Goal: Task Accomplishment & Management: Manage account settings

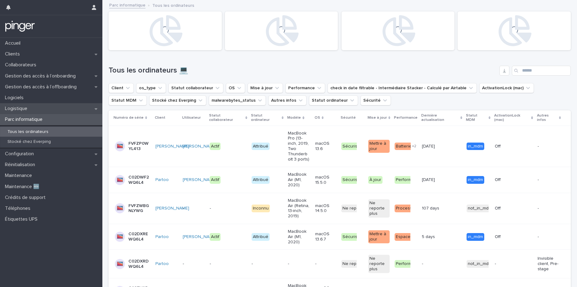
click at [65, 109] on div "Logistique" at bounding box center [51, 108] width 102 height 11
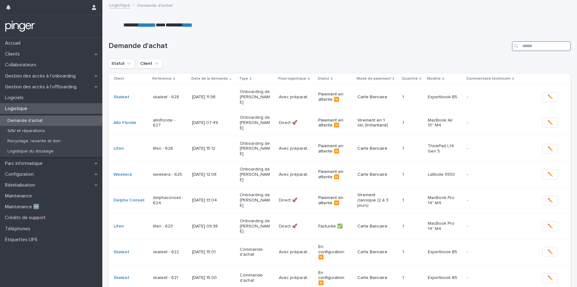
click at [527, 47] on input "Search" at bounding box center [541, 46] width 59 height 10
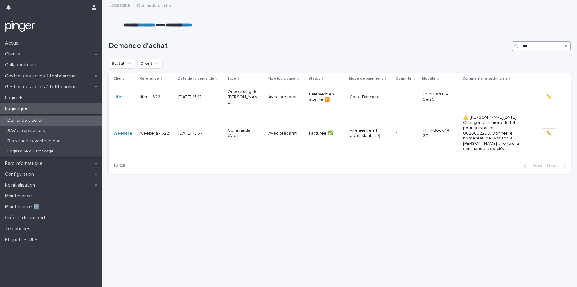
type input "***"
click at [176, 99] on td "[DATE] 15:12" at bounding box center [200, 97] width 49 height 26
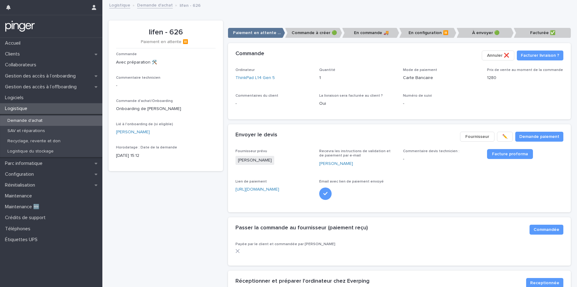
click at [287, 87] on div "Ordinateur ThinkPad L14 Gen 5 Quantité 1 Mode de paiement Carte Bancaire Prix d…" at bounding box center [400, 90] width 328 height 44
click at [259, 79] on link "ThinkPad L14 Gen 5" at bounding box center [255, 78] width 39 height 7
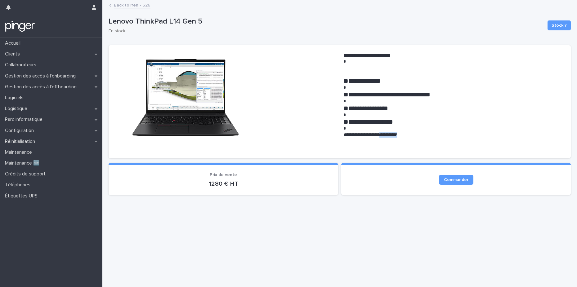
drag, startPoint x: 387, startPoint y: 134, endPoint x: 409, endPoint y: 134, distance: 22.7
click at [397, 134] on em "**********" at bounding box center [370, 135] width 53 height 4
copy em "**********"
click at [140, 46] on div "**********" at bounding box center [340, 101] width 463 height 113
click at [129, 3] on link "Back to lifen - 626" at bounding box center [132, 4] width 37 height 7
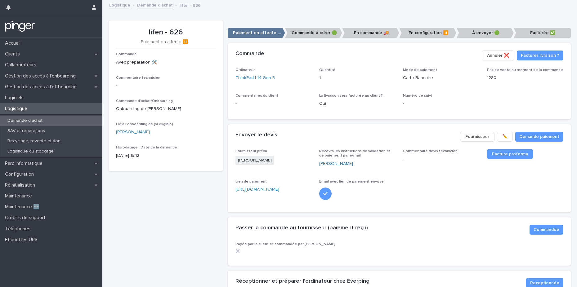
click at [160, 35] on p "lifen - 626" at bounding box center [166, 32] width 100 height 9
drag, startPoint x: 147, startPoint y: 33, endPoint x: 181, endPoint y: 33, distance: 33.8
click at [181, 33] on p "lifen - 626" at bounding box center [166, 32] width 100 height 9
copy p "lifen - 626"
click at [381, 145] on div "Envoyer le devis Demande paiement ✏️ Fournisseur" at bounding box center [399, 136] width 343 height 25
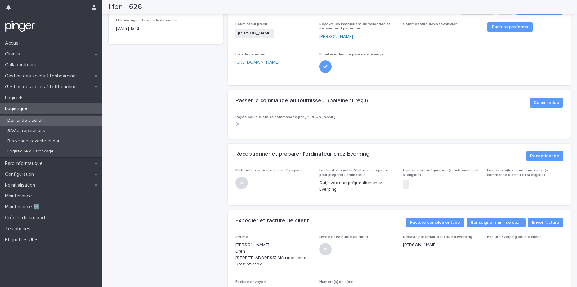
scroll to position [136, 0]
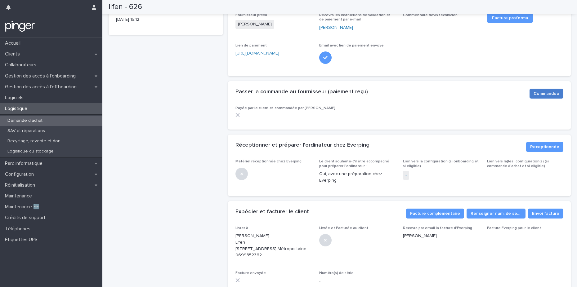
click at [542, 94] on span "Commandée" at bounding box center [547, 94] width 26 height 6
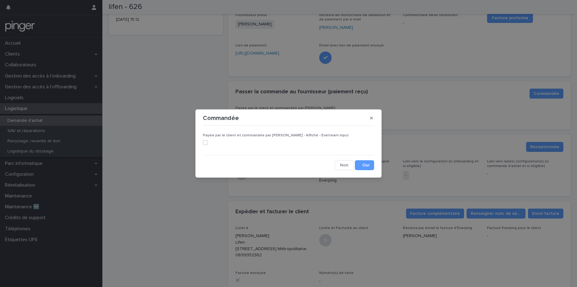
click at [207, 142] on span at bounding box center [205, 142] width 5 height 5
click at [371, 165] on button "Save" at bounding box center [364, 165] width 19 height 10
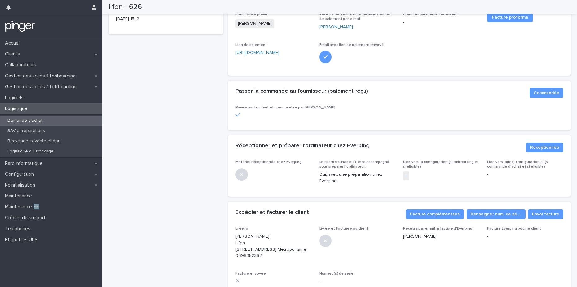
click at [64, 122] on div "Demande d'achat" at bounding box center [51, 121] width 102 height 10
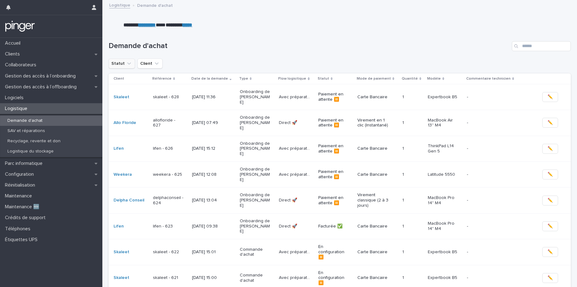
click at [122, 65] on button "Statut" at bounding box center [122, 64] width 26 height 10
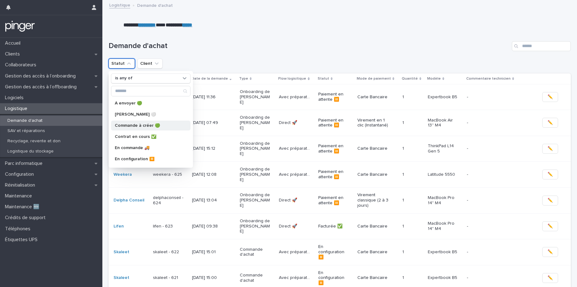
scroll to position [43, 0]
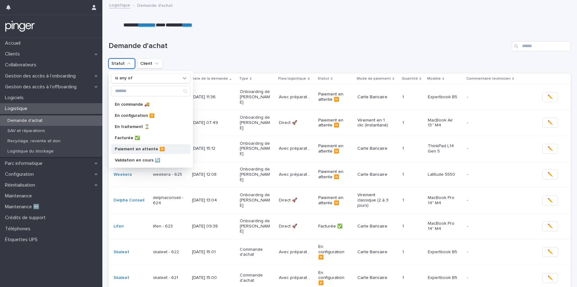
click at [150, 149] on p "Paiement en attente ⏸️" at bounding box center [148, 149] width 66 height 4
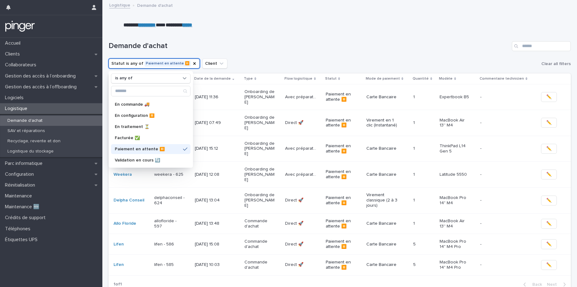
click at [324, 33] on div "Demande d'achat" at bounding box center [340, 44] width 463 height 30
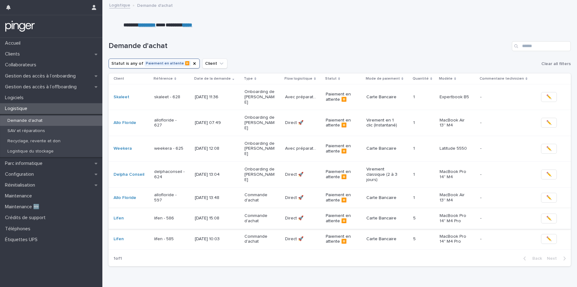
click at [216, 172] on p "[DATE] 13:04" at bounding box center [210, 174] width 31 height 5
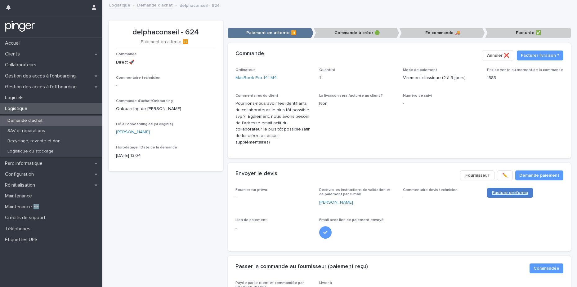
click at [493, 191] on span "Facture proforma" at bounding box center [510, 193] width 36 height 4
click at [354, 163] on div "Envoyer le devis Demande paiement ✏️ Fournisseur" at bounding box center [399, 175] width 343 height 25
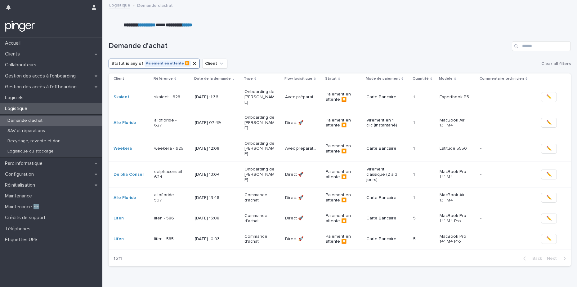
click at [181, 169] on p "delphaconseil - 624" at bounding box center [169, 174] width 31 height 11
click at [222, 146] on p "[DATE] 12:08" at bounding box center [210, 148] width 31 height 5
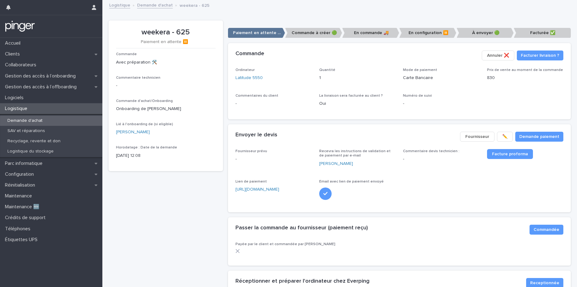
click at [490, 168] on span "Facture proforma" at bounding box center [525, 160] width 76 height 23
click at [501, 156] on link "Facture proforma" at bounding box center [510, 154] width 46 height 10
click at [275, 92] on div "Ordinateur Latitude 5550 Quantité 1 Mode de paiement Carte Bancaire Prix de ven…" at bounding box center [400, 90] width 328 height 44
click at [415, 134] on div "Envoyer le devis" at bounding box center [346, 135] width 220 height 7
click at [466, 139] on span "Fournisseur" at bounding box center [478, 137] width 24 height 6
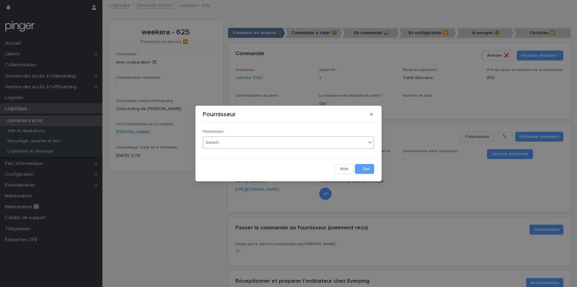
click at [280, 141] on div "Select..." at bounding box center [284, 143] width 163 height 10
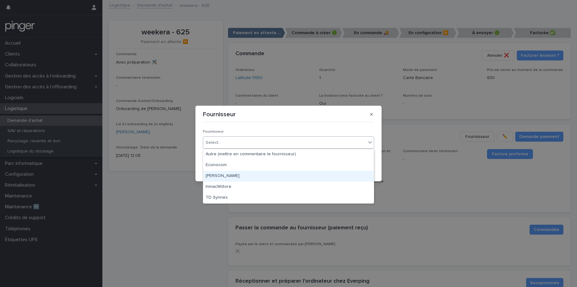
click at [251, 178] on div "[PERSON_NAME]" at bounding box center [288, 176] width 171 height 11
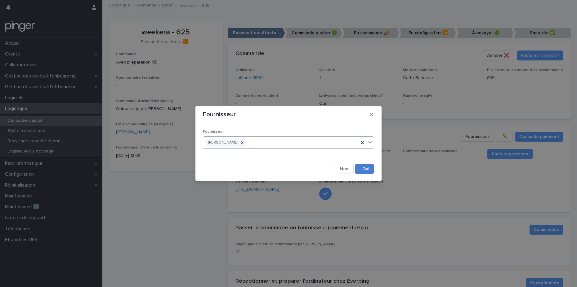
click at [357, 169] on button "Save" at bounding box center [364, 169] width 19 height 10
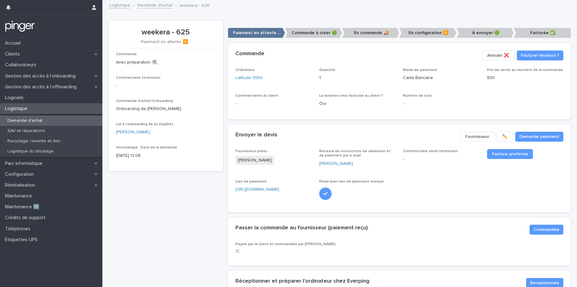
click at [280, 78] on div "Latitude 5550" at bounding box center [274, 78] width 76 height 7
click at [259, 78] on link "Latitude 5550" at bounding box center [249, 78] width 27 height 7
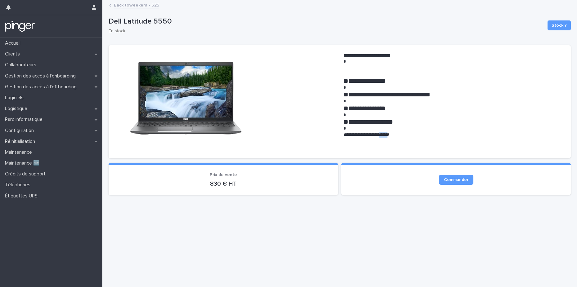
drag, startPoint x: 386, startPoint y: 134, endPoint x: 400, endPoint y: 134, distance: 13.4
click at [389, 134] on em "**********" at bounding box center [367, 135] width 46 height 4
copy em "*****"
click at [493, 85] on p at bounding box center [453, 88] width 218 height 6
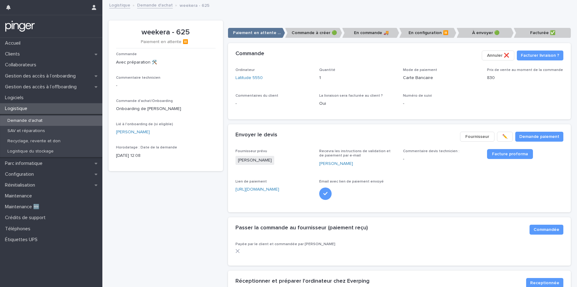
click at [295, 62] on div "Commande Facturer livraison ? Annuler ❌​" at bounding box center [399, 55] width 343 height 25
drag, startPoint x: 141, startPoint y: 31, endPoint x: 190, endPoint y: 32, distance: 49.7
click at [190, 32] on p "weekera - 625" at bounding box center [166, 32] width 100 height 9
copy p "weekera - 625"
click at [386, 134] on div "Envoyer le devis" at bounding box center [346, 135] width 220 height 7
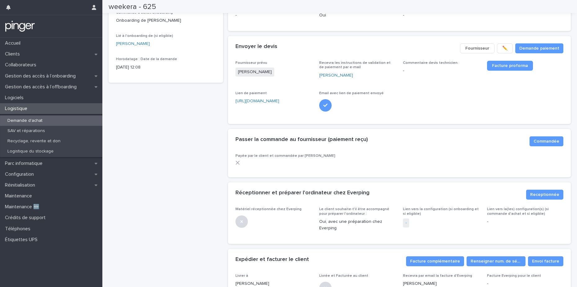
scroll to position [113, 0]
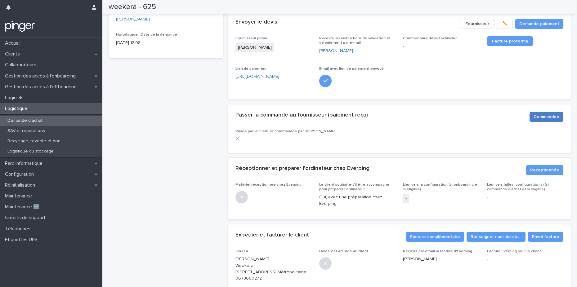
click at [536, 114] on span "Commandée" at bounding box center [547, 117] width 26 height 6
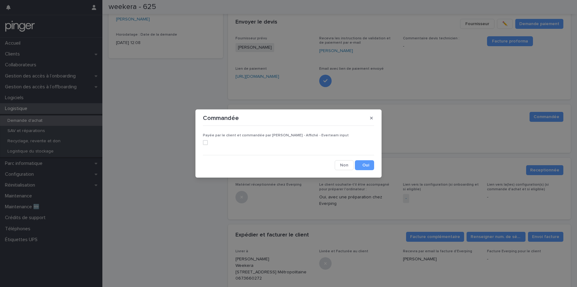
click at [207, 142] on span at bounding box center [205, 142] width 5 height 5
click at [366, 165] on button "Save" at bounding box center [364, 165] width 19 height 10
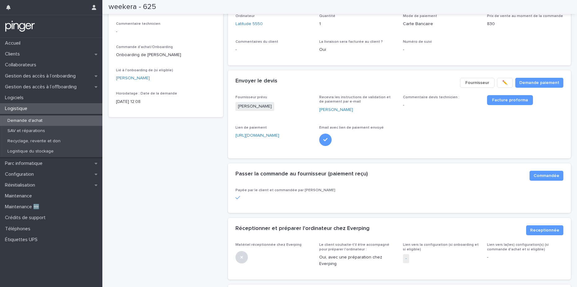
scroll to position [0, 0]
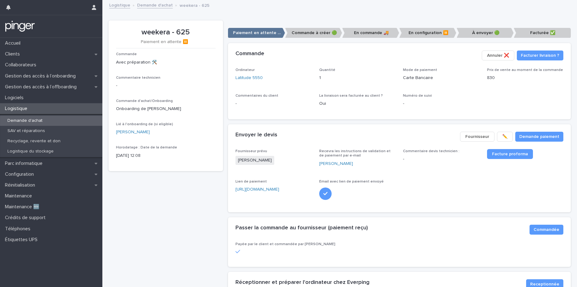
click at [151, 9] on div "Logistique Demande d'achat weekera - 625" at bounding box center [342, 5] width 473 height 9
click at [155, 6] on link "Demande d'achat" at bounding box center [155, 4] width 36 height 7
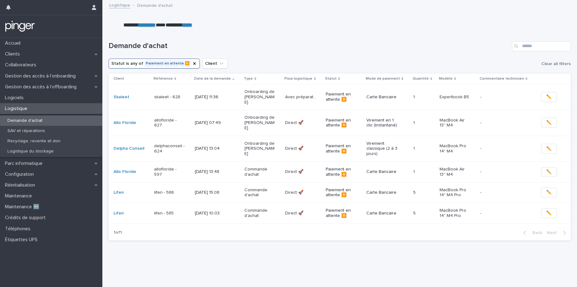
click at [314, 59] on div "Statut is any of Paiement en attente ⏸️ Client Clear all filters" at bounding box center [340, 64] width 463 height 10
click at [200, 120] on p "[DATE] 07:49" at bounding box center [210, 122] width 31 height 5
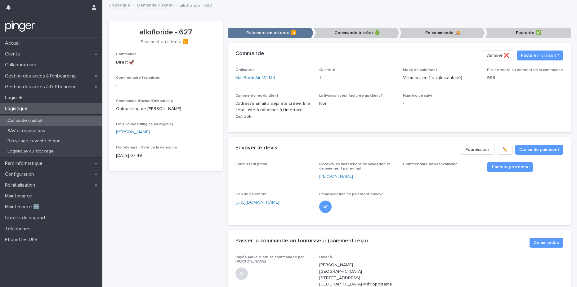
click at [469, 146] on button "Fournisseur" at bounding box center [477, 150] width 34 height 10
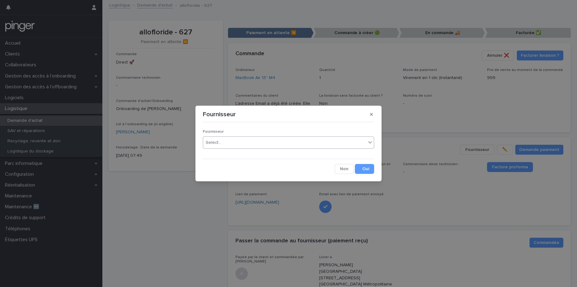
click at [271, 139] on div "Select..." at bounding box center [284, 143] width 163 height 10
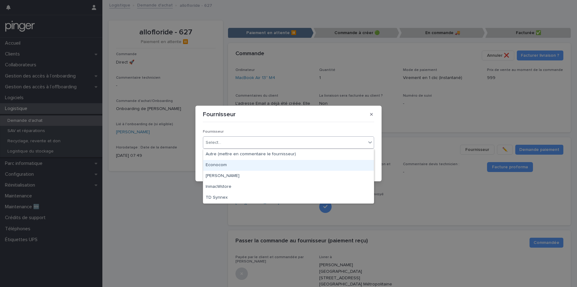
click at [260, 163] on div "Econocom" at bounding box center [288, 165] width 171 height 11
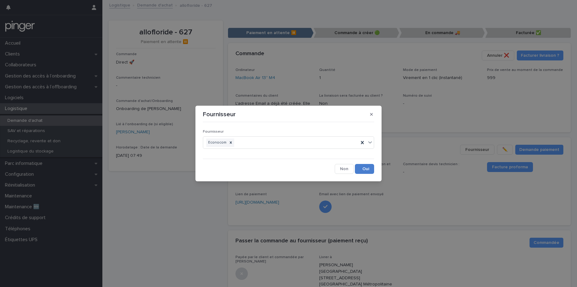
click at [365, 169] on button "Save" at bounding box center [364, 169] width 19 height 10
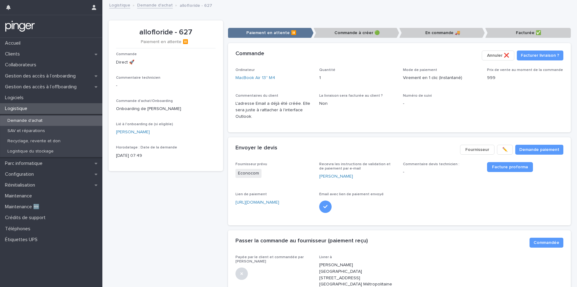
click at [342, 138] on div "Envoyer le devis Demande paiement ✏️ Fournisseur" at bounding box center [399, 150] width 343 height 25
click at [255, 78] on link "MacBook Air 13'' M4" at bounding box center [256, 78] width 40 height 7
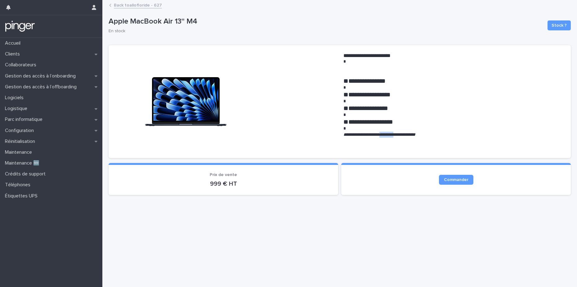
drag, startPoint x: 386, startPoint y: 135, endPoint x: 409, endPoint y: 133, distance: 22.1
click at [409, 133] on em "**********" at bounding box center [380, 135] width 72 height 4
copy em "*********"
click at [137, 6] on link "Back to allofloride - 627" at bounding box center [138, 4] width 48 height 7
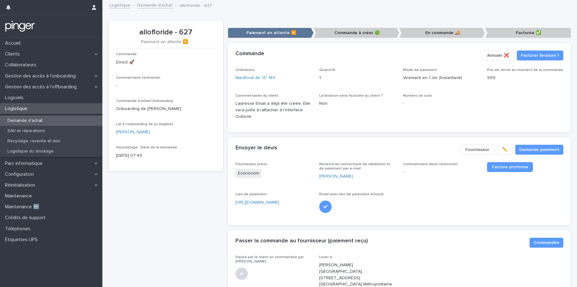
click at [347, 112] on div "La livraison sera facturée au client ? Non" at bounding box center [357, 103] width 76 height 18
click at [198, 105] on div "Onboarding de [PERSON_NAME]" at bounding box center [166, 109] width 100 height 8
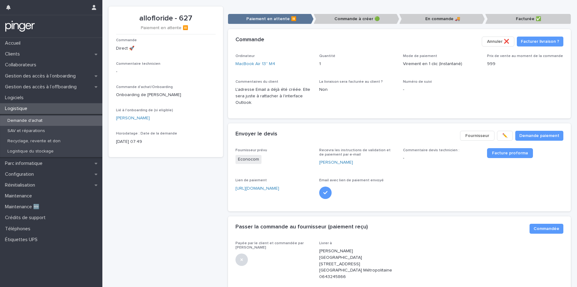
scroll to position [16, 0]
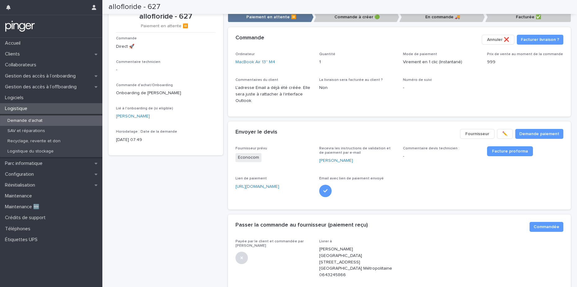
click at [361, 257] on p "[PERSON_NAME][GEOGRAPHIC_DATA][STREET_ADDRESS][GEOGRAPHIC_DATA] Métropolitaine …" at bounding box center [357, 262] width 76 height 32
drag, startPoint x: 318, startPoint y: 260, endPoint x: 361, endPoint y: 261, distance: 43.5
click at [361, 261] on p "[PERSON_NAME][GEOGRAPHIC_DATA][STREET_ADDRESS][GEOGRAPHIC_DATA] Métropolitaine …" at bounding box center [357, 262] width 76 height 32
copy p "[STREET_ADDRESS]"
click at [198, 80] on div "Commande Direct 🚀 Commentaire technicien - Commande d'achat/Onboarding Onboardi…" at bounding box center [166, 92] width 100 height 112
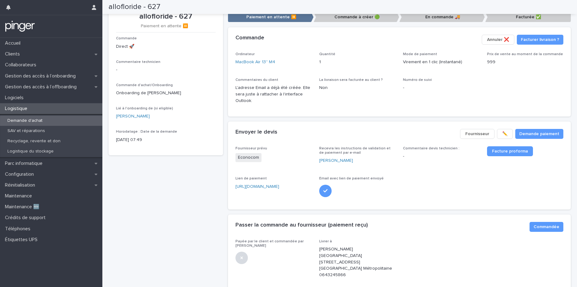
click at [423, 255] on div "Payée par le client et commandée par Everping Livrer à [PERSON_NAME] Central Ch…" at bounding box center [400, 262] width 328 height 44
click at [367, 262] on p "[PERSON_NAME][GEOGRAPHIC_DATA][STREET_ADDRESS][GEOGRAPHIC_DATA] Métropolitaine …" at bounding box center [357, 262] width 76 height 32
copy p "75018"
click at [388, 260] on p "[PERSON_NAME][GEOGRAPHIC_DATA][STREET_ADDRESS][GEOGRAPHIC_DATA] Métropolitaine …" at bounding box center [357, 262] width 76 height 32
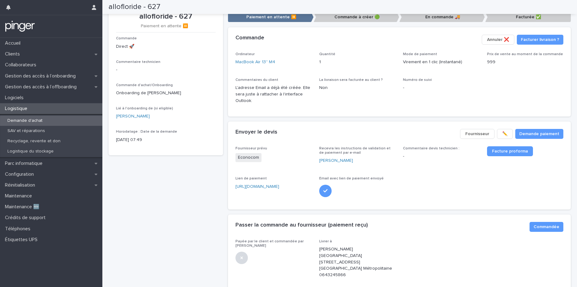
click at [324, 275] on p "[PERSON_NAME][GEOGRAPHIC_DATA][STREET_ADDRESS][GEOGRAPHIC_DATA] Métropolitaine …" at bounding box center [357, 262] width 76 height 32
copy p "0643245866"
click at [138, 31] on div "allofloride - 627 Paiement en attente ⏸️ Commande Direct 🚀 Commentaire technici…" at bounding box center [166, 80] width 100 height 136
drag, startPoint x: 109, startPoint y: 7, endPoint x: 165, endPoint y: 6, distance: 55.9
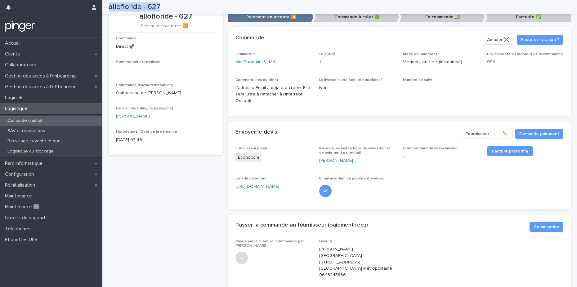
click at [165, 6] on div "allofloride - 627" at bounding box center [338, 7] width 458 height 14
copy h2 "allofloride - 627"
click at [359, 99] on span "La livraison sera facturée au client ? Non" at bounding box center [357, 93] width 76 height 31
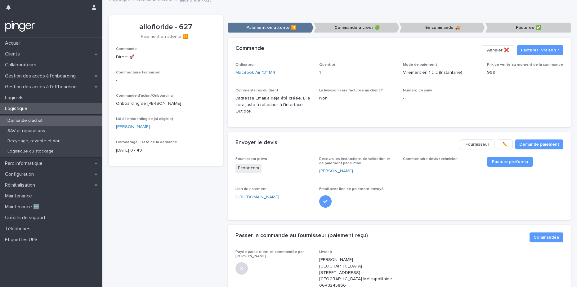
scroll to position [6, 0]
click at [355, 132] on div "Envoyer le devis Demande paiement ✏️ Fournisseur" at bounding box center [399, 144] width 343 height 25
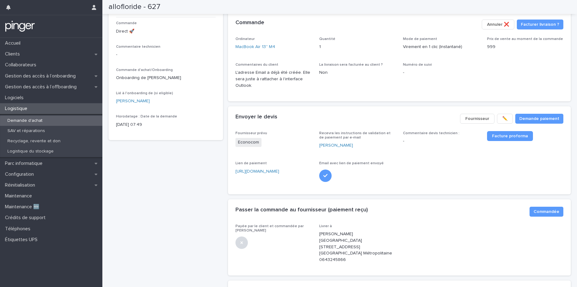
click at [312, 94] on div "Ordinateur MacBook Air 13'' M4 Quantité 1 Mode de paiement Virement en 1 clic (…" at bounding box center [399, 69] width 343 height 65
click at [540, 214] on span "Commandée" at bounding box center [547, 212] width 26 height 6
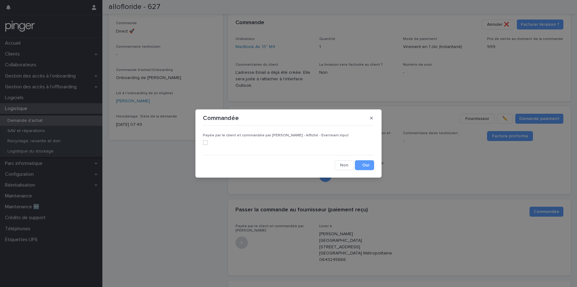
click at [205, 142] on span at bounding box center [205, 142] width 5 height 5
click at [368, 168] on button "Save" at bounding box center [364, 165] width 19 height 10
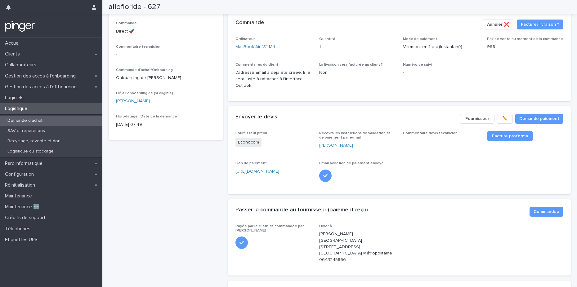
scroll to position [0, 0]
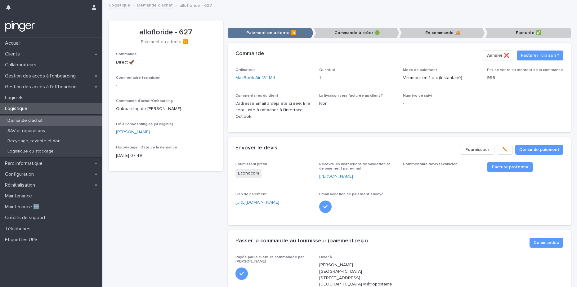
click at [156, 6] on link "Demande d'achat" at bounding box center [155, 4] width 36 height 7
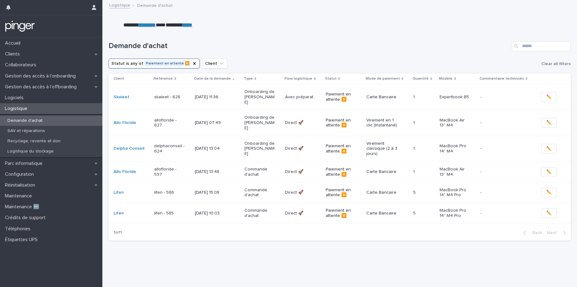
click at [258, 89] on p "Onboarding de [PERSON_NAME]" at bounding box center [260, 97] width 31 height 16
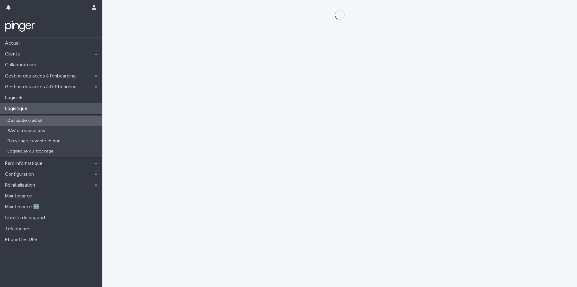
click at [245, 90] on div "Loading... Saving… Loading... Saving…" at bounding box center [340, 136] width 469 height 272
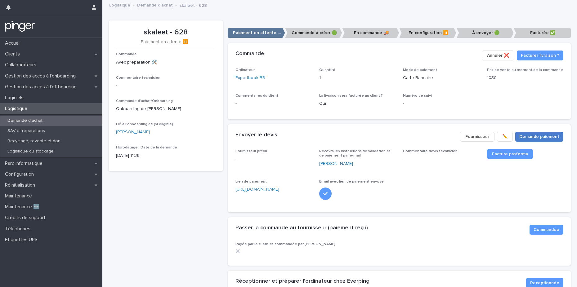
click at [531, 137] on span "Demande paiement" at bounding box center [540, 137] width 40 height 6
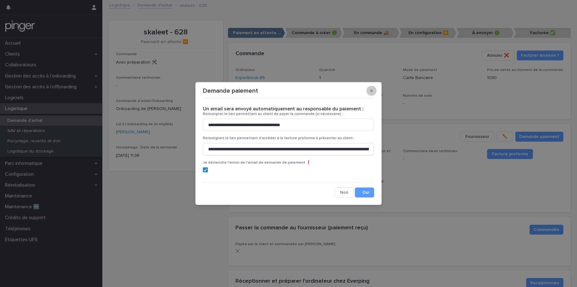
click at [373, 93] on button "button" at bounding box center [372, 91] width 10 height 10
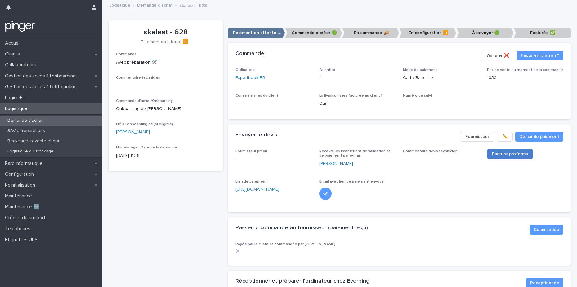
click at [501, 150] on link "Facture proforma" at bounding box center [510, 154] width 46 height 10
click at [251, 98] on div "Commentaires du client -" at bounding box center [274, 103] width 76 height 18
click at [240, 96] on span "Commentaires du client" at bounding box center [257, 96] width 43 height 4
click at [473, 138] on span "Fournisseur" at bounding box center [478, 137] width 24 height 6
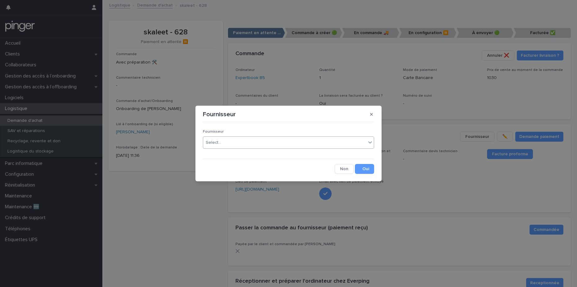
click at [242, 141] on div "Select..." at bounding box center [284, 143] width 163 height 10
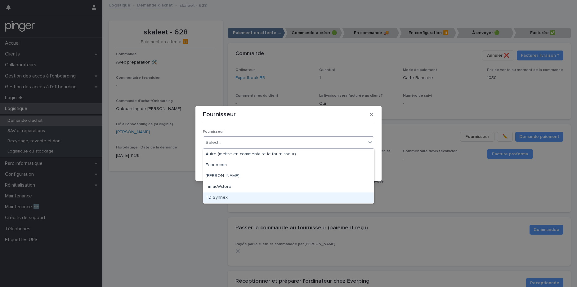
click at [269, 199] on div "TD Synnex" at bounding box center [288, 198] width 171 height 11
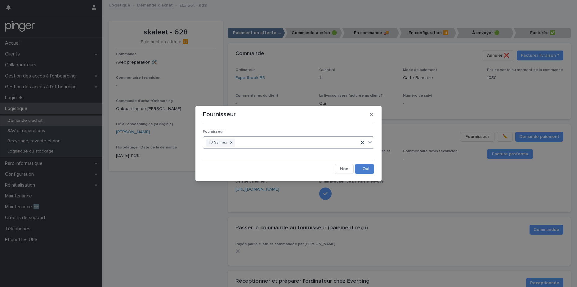
click at [363, 170] on button "Save" at bounding box center [364, 169] width 19 height 10
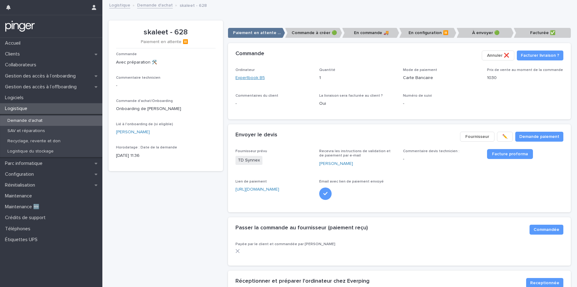
click at [257, 79] on link "Expertbook B5" at bounding box center [250, 78] width 29 height 7
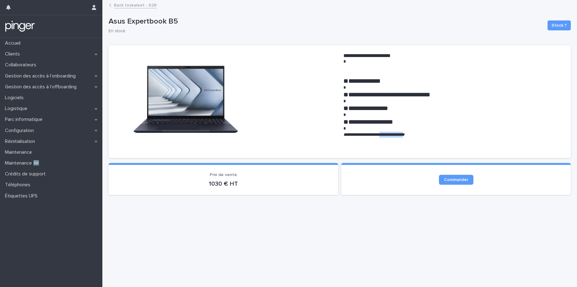
drag, startPoint x: 387, startPoint y: 134, endPoint x: 423, endPoint y: 133, distance: 36.0
click at [405, 133] on em "**********" at bounding box center [374, 135] width 61 height 4
copy em "**********"
click at [323, 39] on div "**********" at bounding box center [340, 101] width 463 height 124
click at [138, 7] on link "Back to skaleet - 628" at bounding box center [135, 4] width 43 height 7
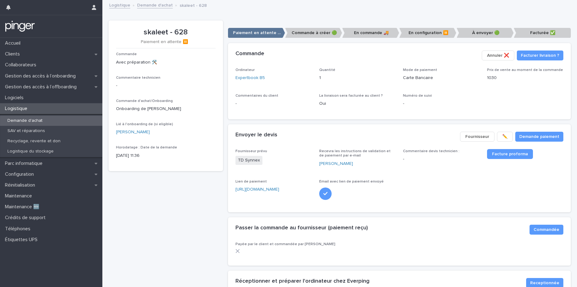
click at [323, 92] on div "Ordinateur Expertbook B5 Quantité 1 Mode de paiement Carte Bancaire Prix de ven…" at bounding box center [400, 90] width 328 height 44
drag, startPoint x: 142, startPoint y: 34, endPoint x: 199, endPoint y: 34, distance: 56.8
click at [199, 34] on p "skaleet - 628" at bounding box center [166, 32] width 100 height 9
click at [421, 128] on div "Envoyer le devis Demande paiement ✏️ Fournisseur" at bounding box center [399, 136] width 343 height 25
click at [534, 229] on span "Commandée" at bounding box center [547, 230] width 26 height 6
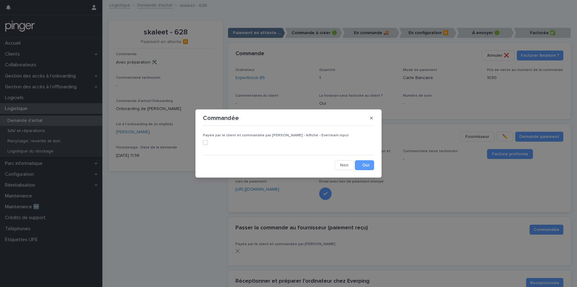
click at [205, 142] on span at bounding box center [205, 142] width 5 height 5
click at [363, 165] on button "Save" at bounding box center [364, 165] width 19 height 10
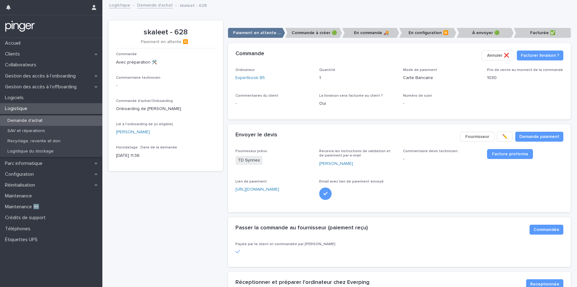
click at [147, 7] on link "Demande d'achat" at bounding box center [155, 4] width 36 height 7
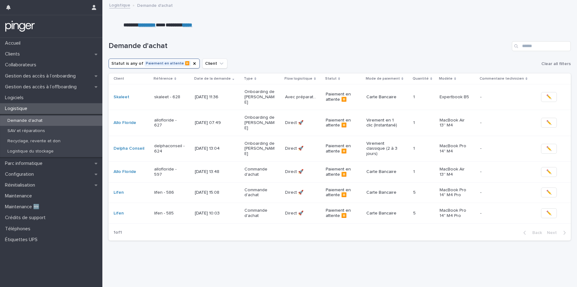
click at [312, 39] on div "Demande d'achat" at bounding box center [340, 44] width 463 height 30
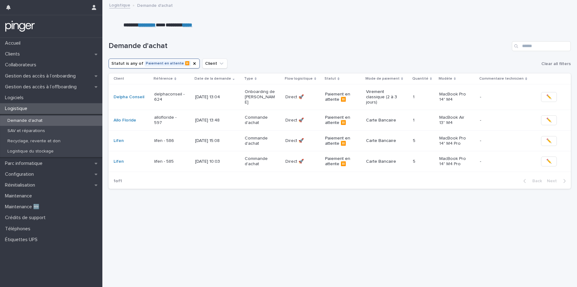
click at [330, 196] on div "Loading... Saving… Loading... Saving… Demande d'achat Statut is any of Paiement…" at bounding box center [340, 150] width 469 height 243
click at [215, 97] on p "[DATE] 13:04" at bounding box center [210, 97] width 31 height 5
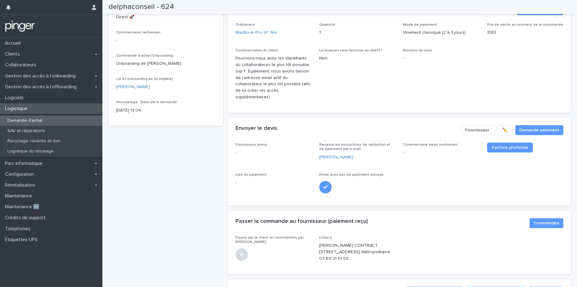
scroll to position [47, 0]
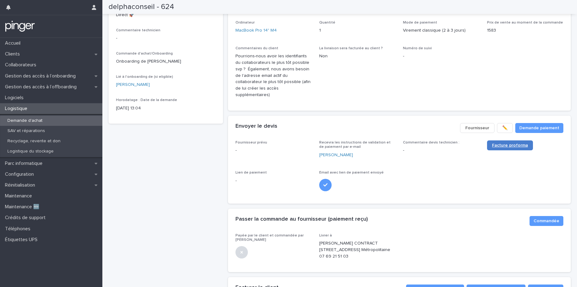
click at [505, 143] on span "Facture proforma" at bounding box center [510, 145] width 36 height 4
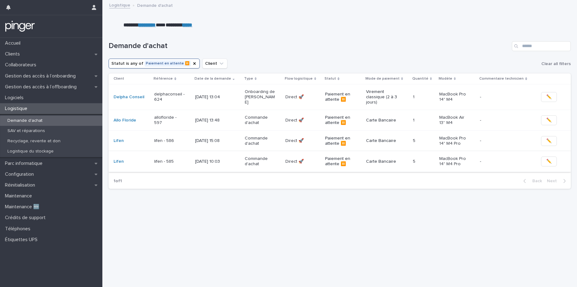
scroll to position [5, 0]
click at [237, 199] on div "Loading... Saving… Loading... Saving… Demande d'achat Statut is any of Paiement…" at bounding box center [340, 150] width 469 height 243
click at [263, 94] on p "Onboarding de [PERSON_NAME]" at bounding box center [260, 97] width 31 height 16
